Goal: Information Seeking & Learning: Learn about a topic

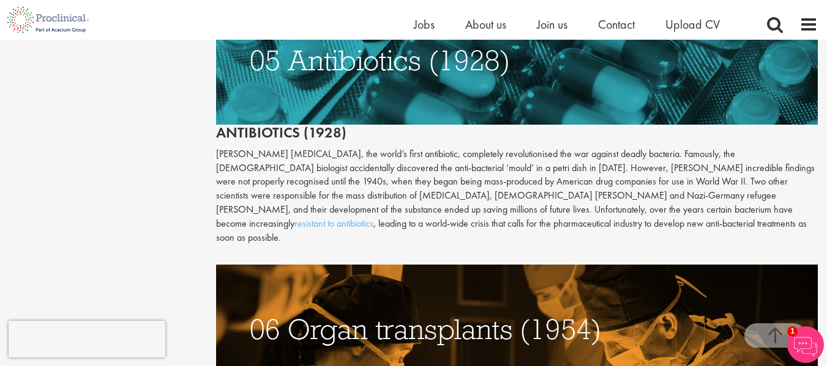
scroll to position [1831, 0]
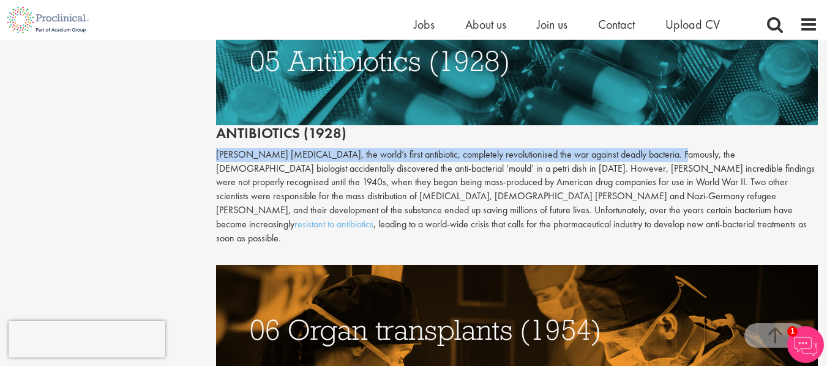
drag, startPoint x: 214, startPoint y: 125, endPoint x: 653, endPoint y: 131, distance: 439.3
click at [588, 148] on p "[PERSON_NAME] [MEDICAL_DATA], the world’s first antibiotic, completely revoluti…" at bounding box center [516, 197] width 601 height 98
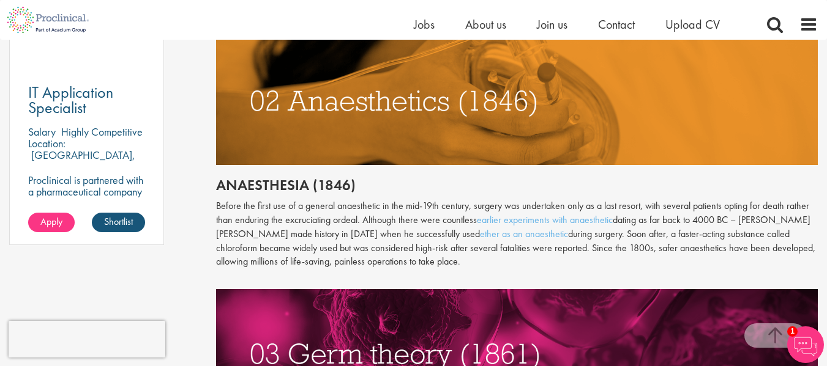
scroll to position [923, 0]
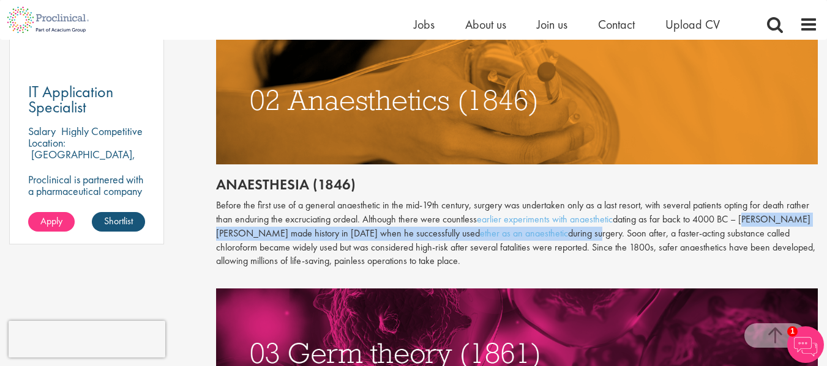
drag, startPoint x: 741, startPoint y: 205, endPoint x: 548, endPoint y: 222, distance: 193.5
click at [548, 222] on p "Before the first use of a [MEDICAL_DATA] in the mid-19th century, surgery was u…" at bounding box center [516, 234] width 601 height 70
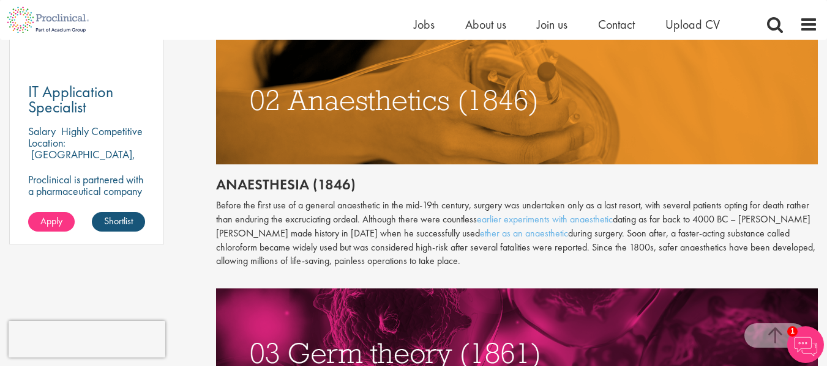
click at [602, 240] on p "Before the first use of a [MEDICAL_DATA] in the mid-19th century, surgery was u…" at bounding box center [516, 234] width 601 height 70
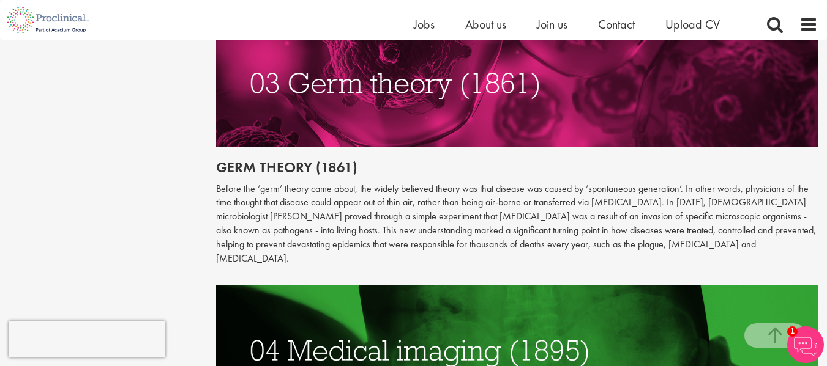
scroll to position [1194, 0]
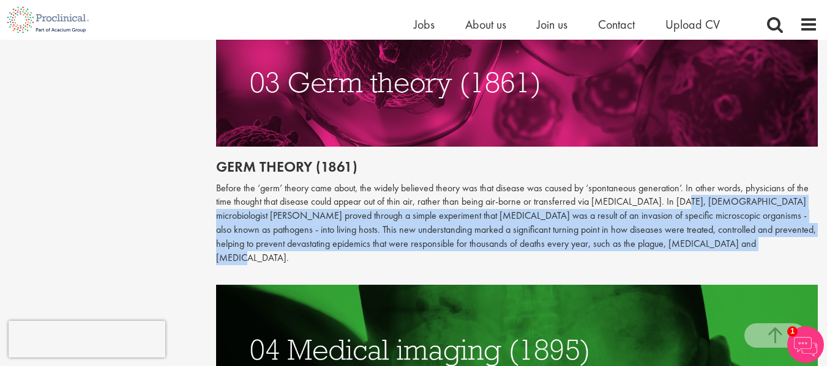
drag, startPoint x: 667, startPoint y: 187, endPoint x: 706, endPoint y: 236, distance: 62.2
click at [706, 236] on p "Before the ‘germ’ theory came about, the widely believed theory was that diseas…" at bounding box center [516, 224] width 601 height 84
copy p "In [DATE], [DEMOGRAPHIC_DATA] microbiologist [PERSON_NAME] proved through a sim…"
